Goal: Navigation & Orientation: Go to known website

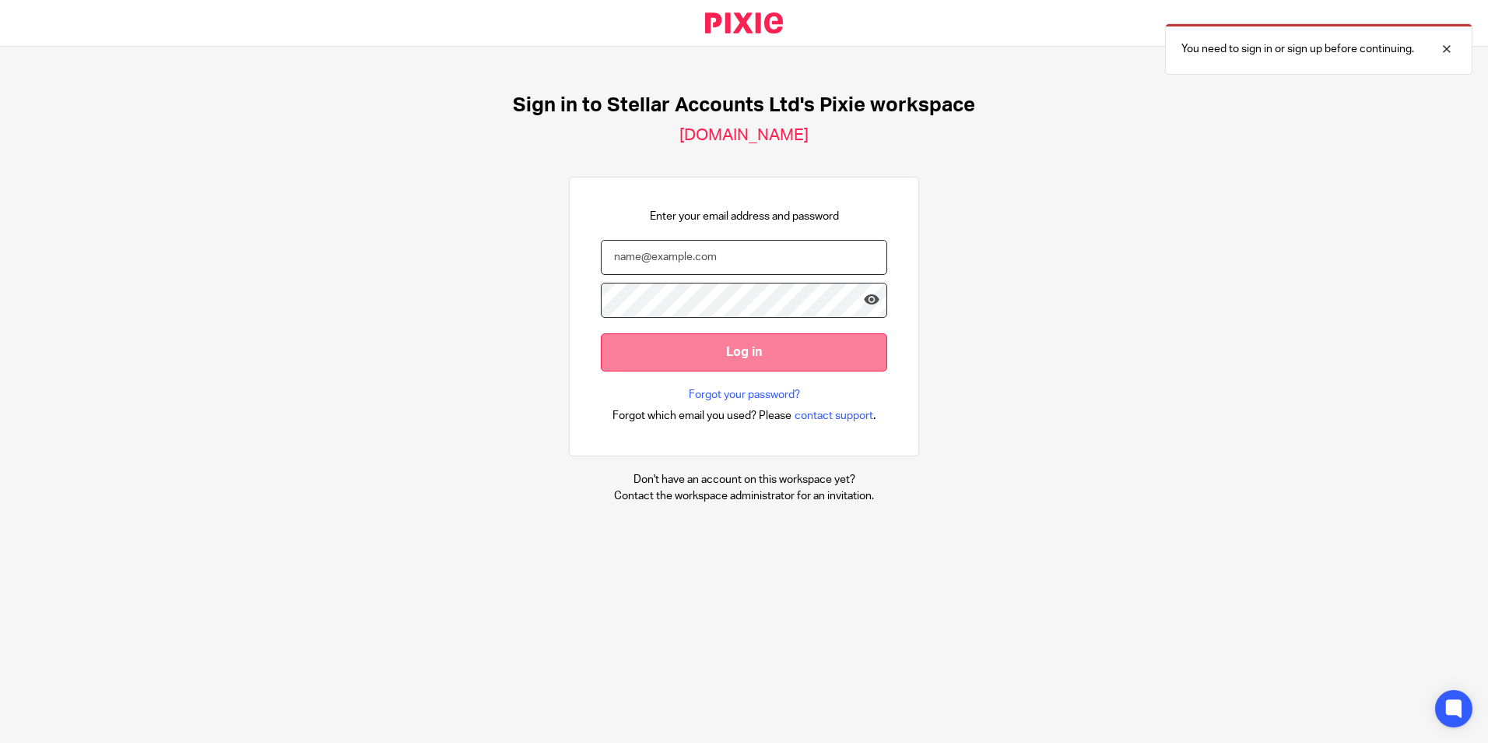
type input "shane.harrison@stellaraccounts.co.uk"
click at [662, 362] on input "Log in" at bounding box center [744, 352] width 286 height 38
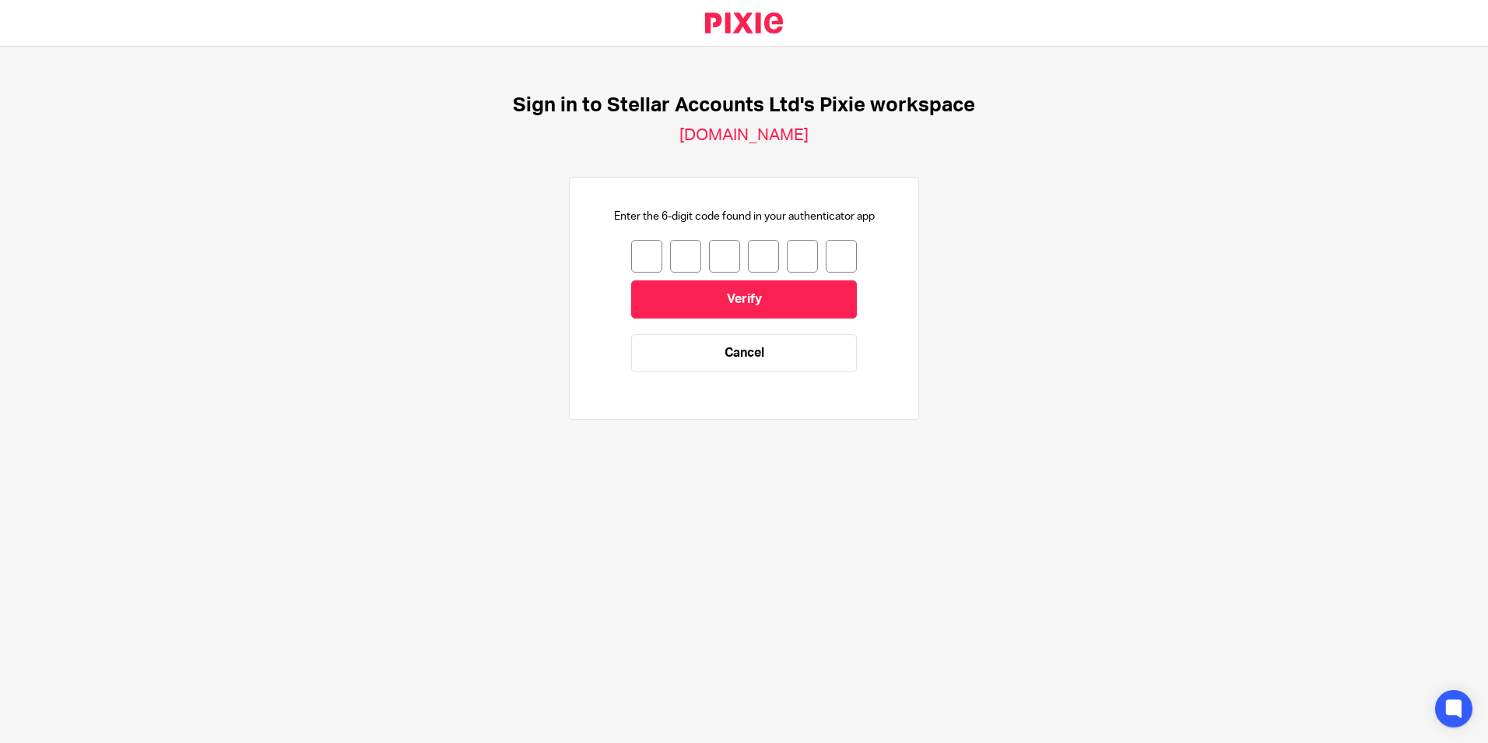
click at [631, 257] on input "number" at bounding box center [646, 256] width 31 height 33
type input "6"
type input "7"
type input "5"
type input "8"
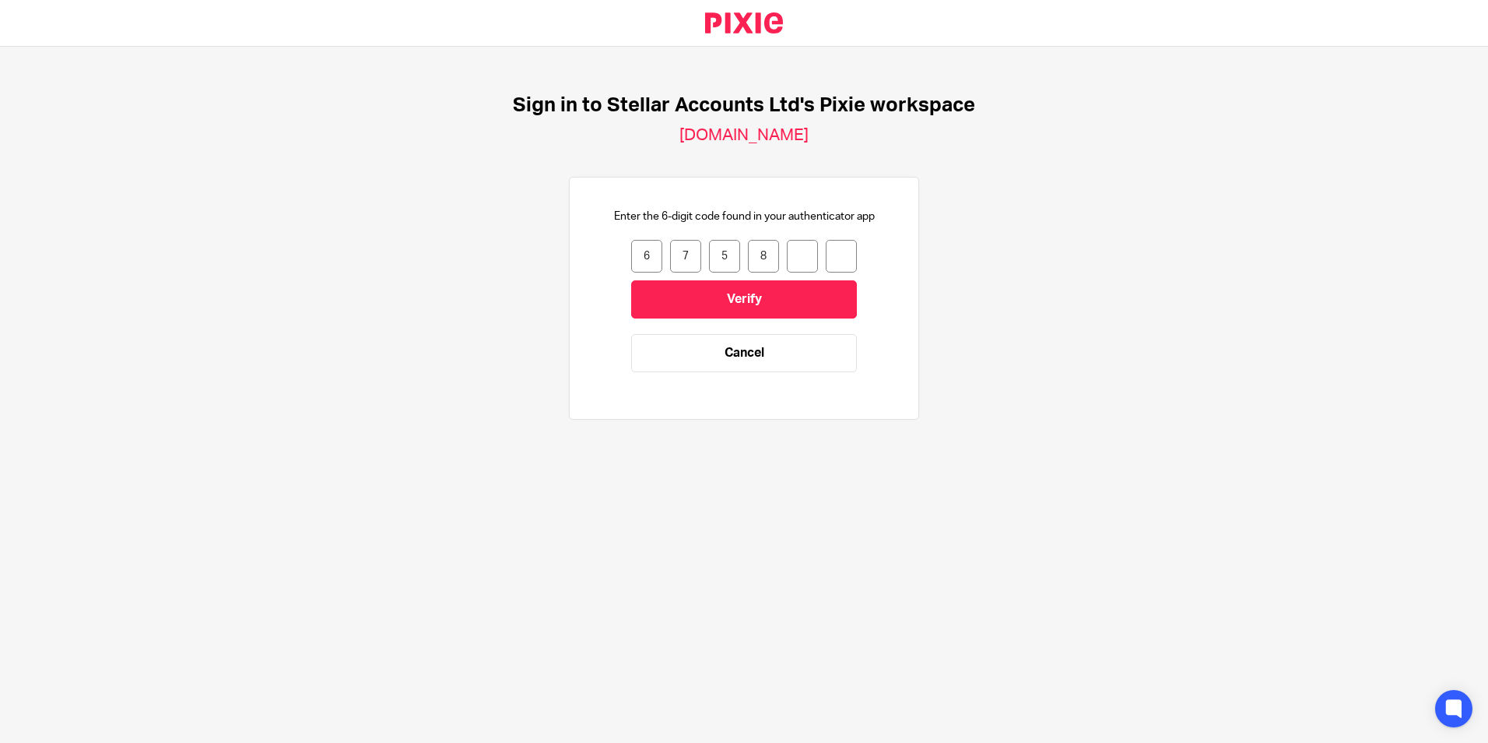
type input "2"
type input "6"
click at [675, 290] on input "Verify" at bounding box center [744, 299] width 226 height 38
